Goal: Book appointment/travel/reservation

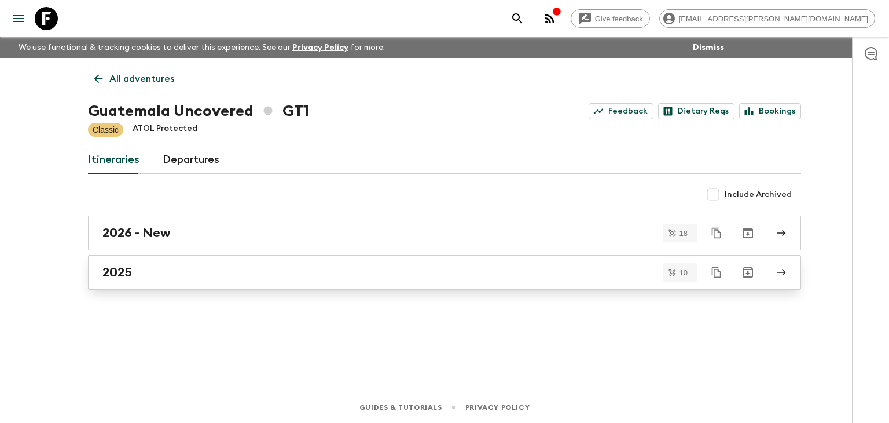
drag, startPoint x: 13, startPoint y: 0, endPoint x: 126, endPoint y: 273, distance: 295.8
click at [126, 273] on h2 "2025" at bounding box center [117, 271] width 30 height 15
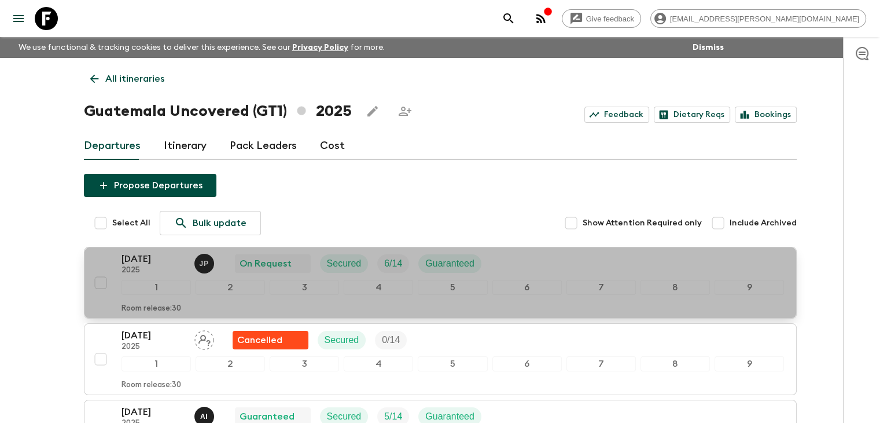
click at [136, 260] on p "[DATE]" at bounding box center [154, 259] width 64 height 14
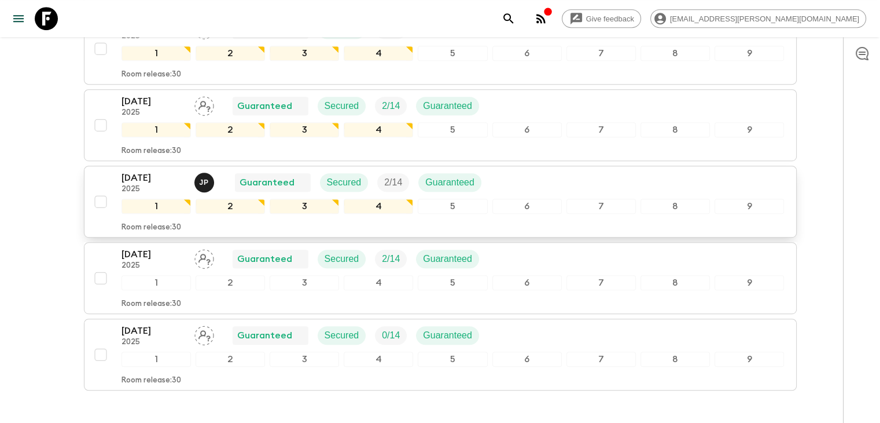
scroll to position [637, 0]
